Goal: Information Seeking & Learning: Learn about a topic

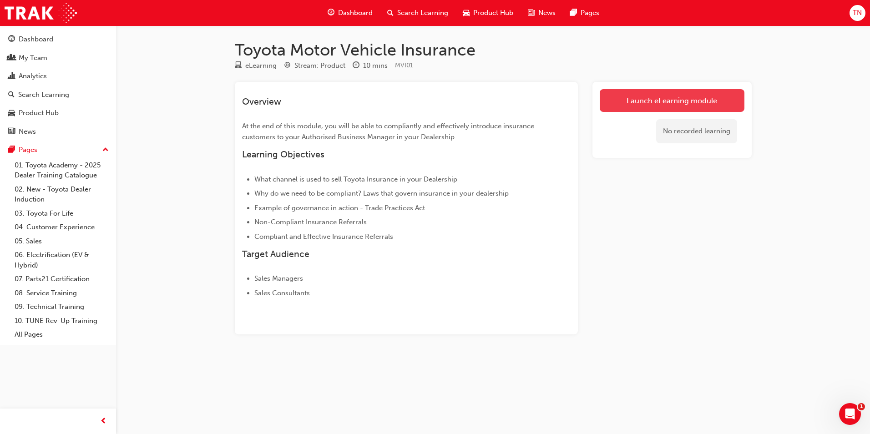
click at [663, 100] on link "Launch eLearning module" at bounding box center [672, 100] width 145 height 23
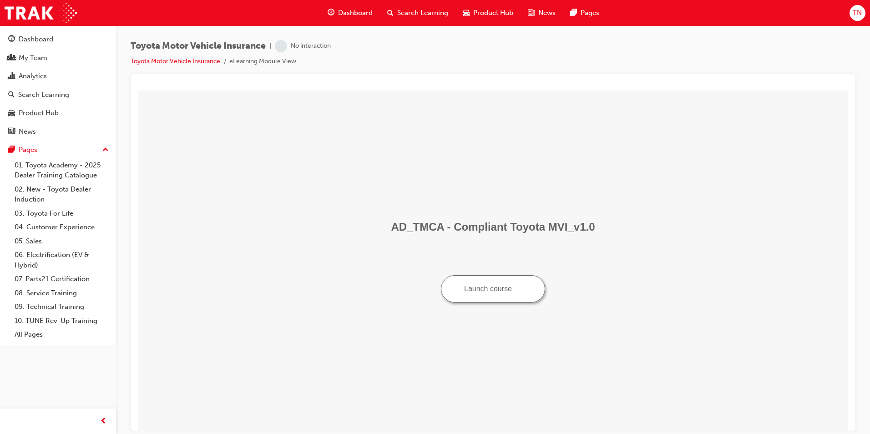
click at [503, 290] on button "Launch course" at bounding box center [493, 288] width 104 height 27
click at [26, 40] on div "Dashboard" at bounding box center [36, 39] width 35 height 10
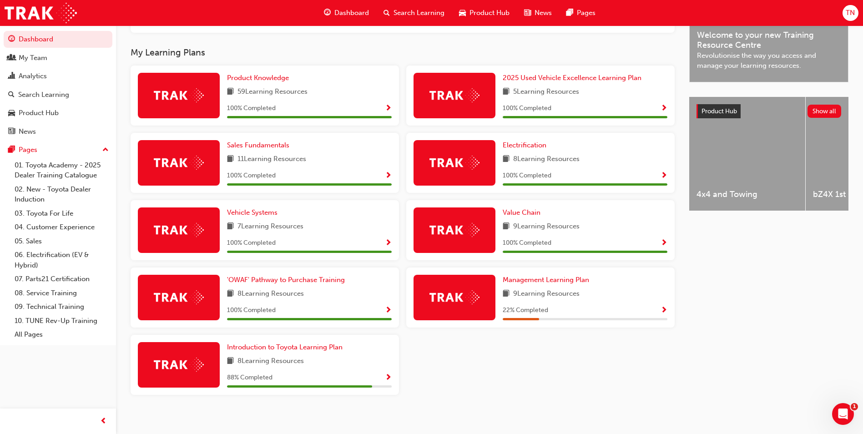
scroll to position [286, 0]
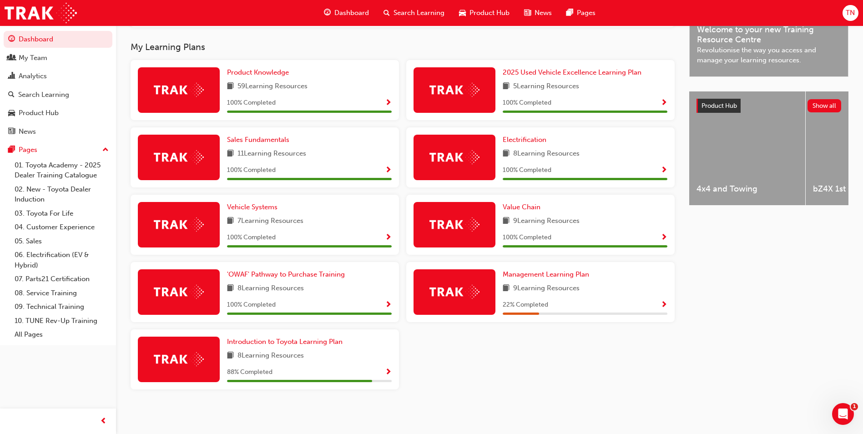
drag, startPoint x: 445, startPoint y: 360, endPoint x: 442, endPoint y: 369, distance: 8.9
click at [444, 360] on div "Product Knowledge 59 Learning Resources 100 % Completed 2025 Used Vehicle Excel…" at bounding box center [403, 228] width 552 height 337
click at [522, 208] on span "Value Chain" at bounding box center [522, 207] width 38 height 8
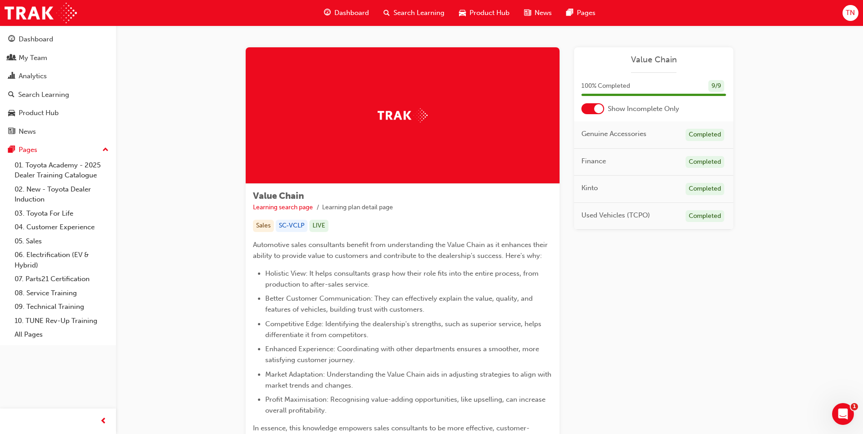
click at [597, 108] on div at bounding box center [598, 108] width 9 height 9
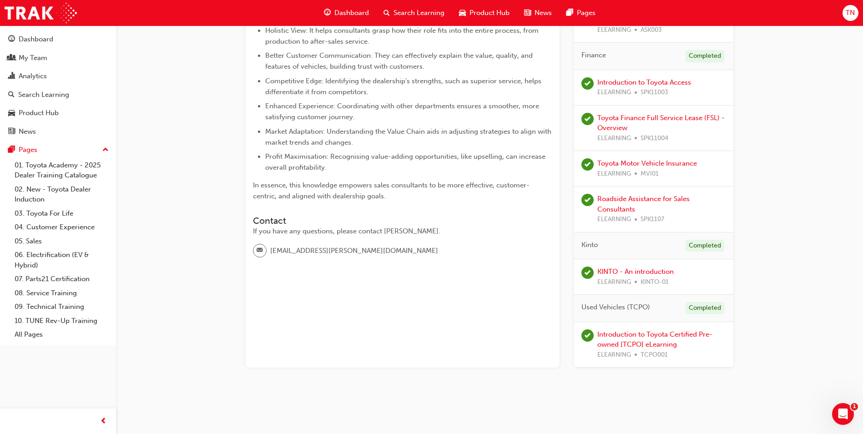
scroll to position [198, 0]
